Goal: Check status: Check status

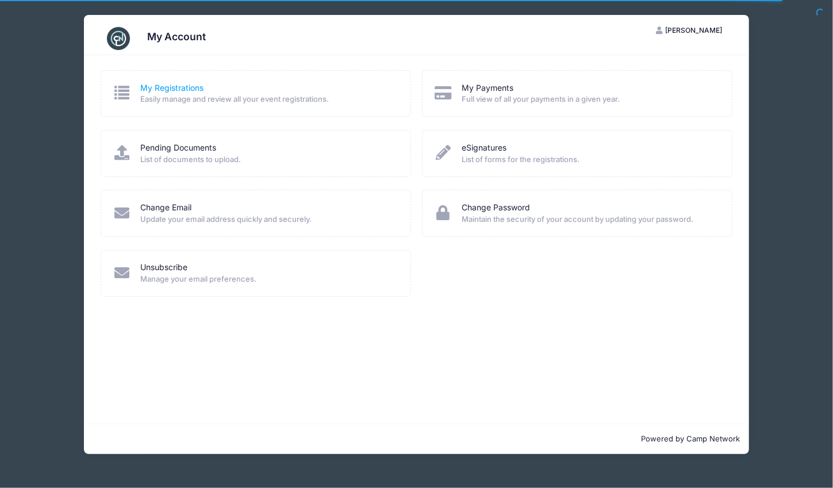
click at [167, 88] on link "My Registrations" at bounding box center [171, 88] width 63 height 12
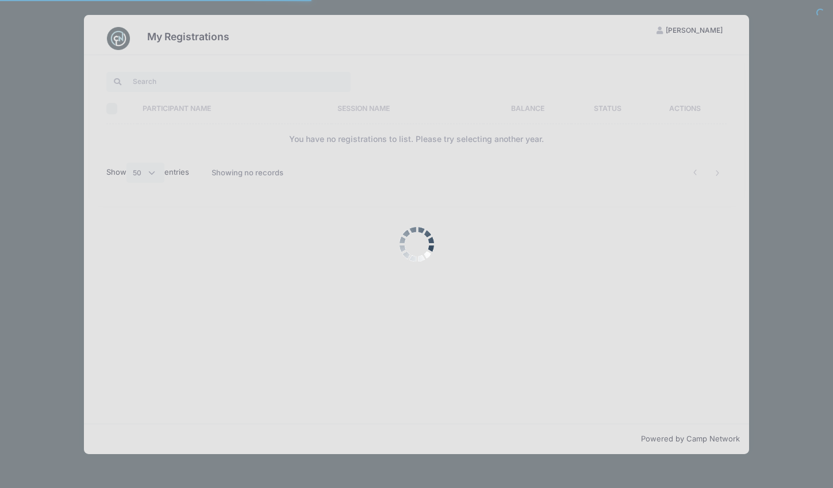
select select "50"
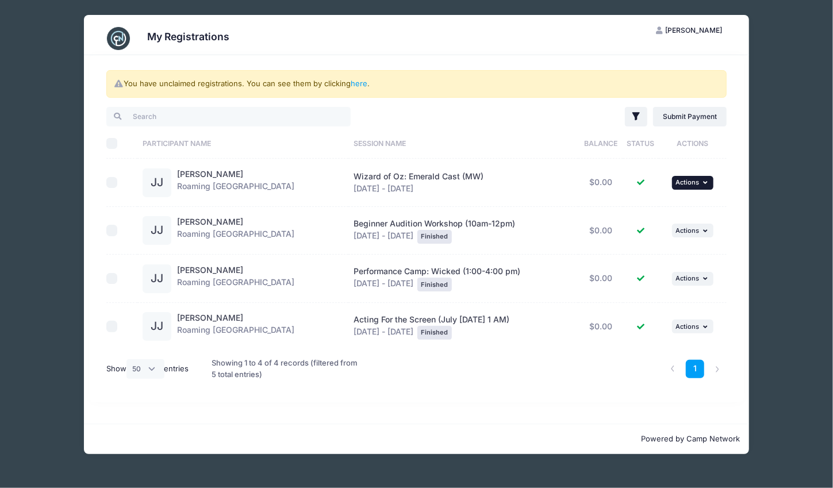
click at [687, 183] on span "Actions" at bounding box center [688, 182] width 24 height 8
click at [638, 233] on link "View Attachments" at bounding box center [655, 229] width 104 height 22
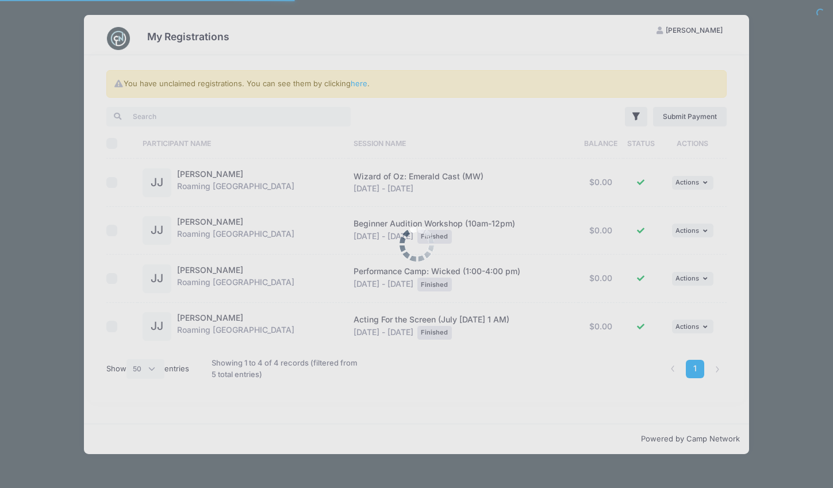
select select "50"
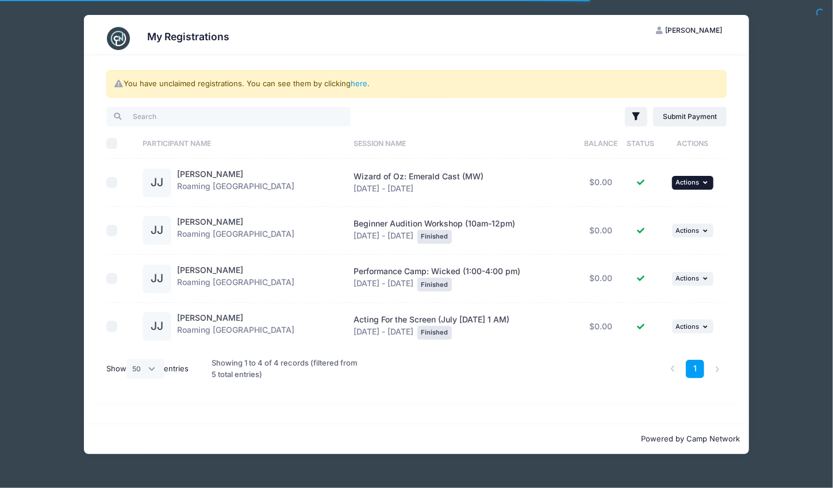
click at [706, 182] on icon "button" at bounding box center [706, 182] width 7 height 6
click at [655, 210] on link "View Registration" at bounding box center [655, 208] width 104 height 22
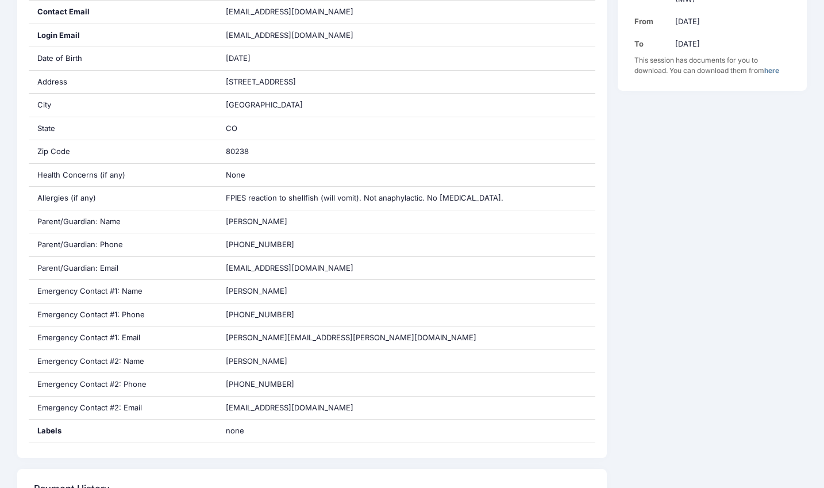
scroll to position [275, 0]
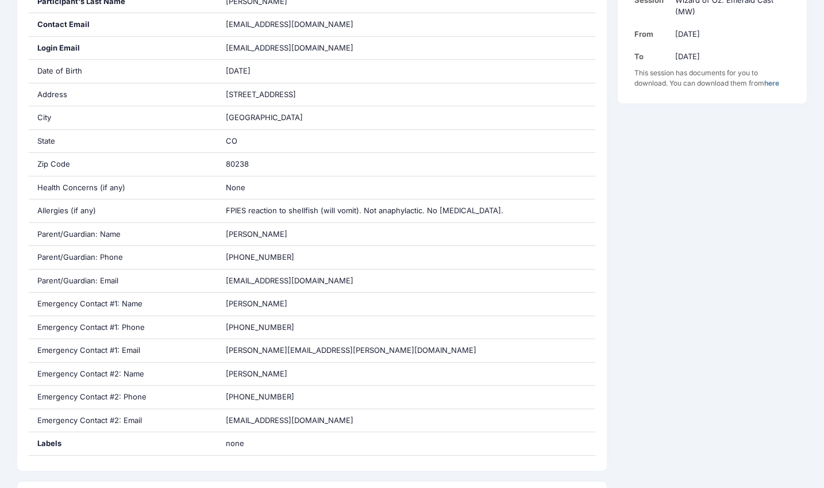
click at [775, 86] on link "here" at bounding box center [772, 83] width 15 height 9
